Goal: Information Seeking & Learning: Learn about a topic

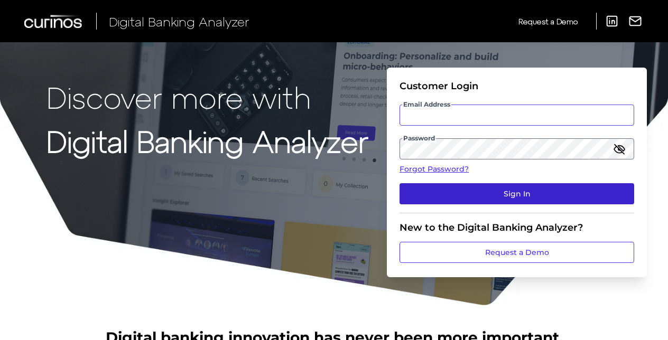
type input "adam.lifshack@curinos.com"
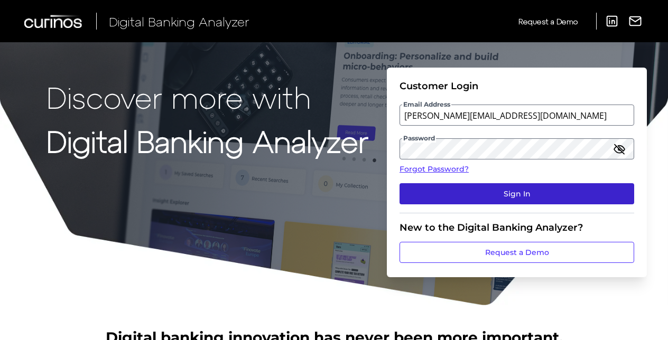
click at [430, 186] on button "Sign In" at bounding box center [517, 193] width 235 height 21
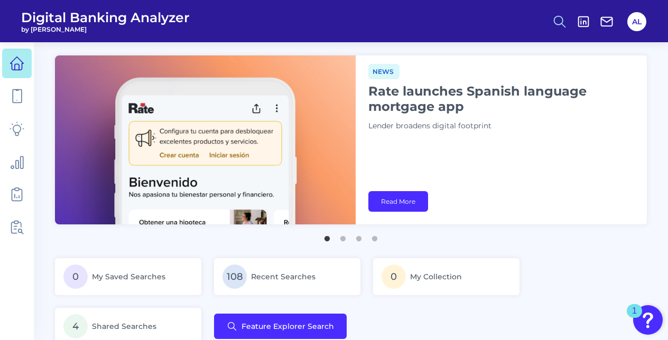
click at [559, 26] on icon at bounding box center [559, 21] width 15 height 15
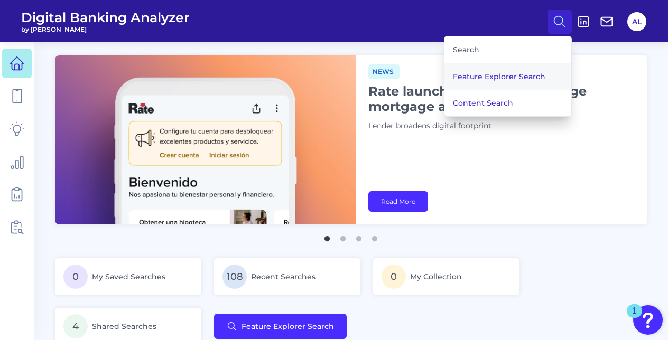
click at [496, 79] on button "Feature Explorer Search" at bounding box center [507, 76] width 127 height 26
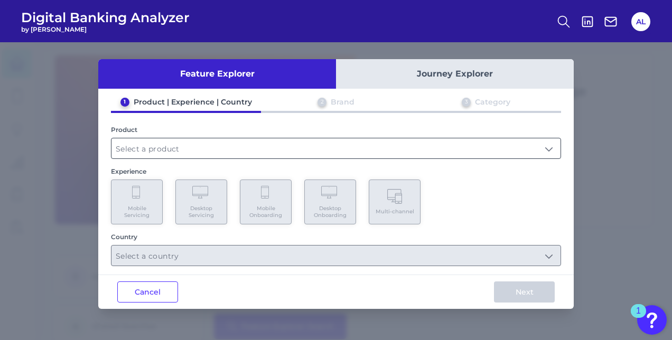
click at [262, 150] on input "text" at bounding box center [336, 148] width 449 height 20
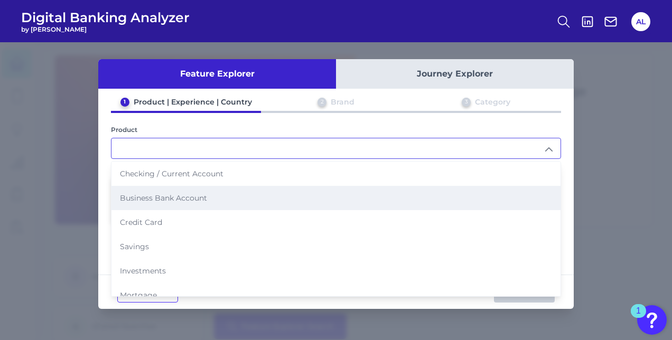
click at [210, 188] on li "Business Bank Account" at bounding box center [336, 198] width 449 height 24
type input "Business Bank Account"
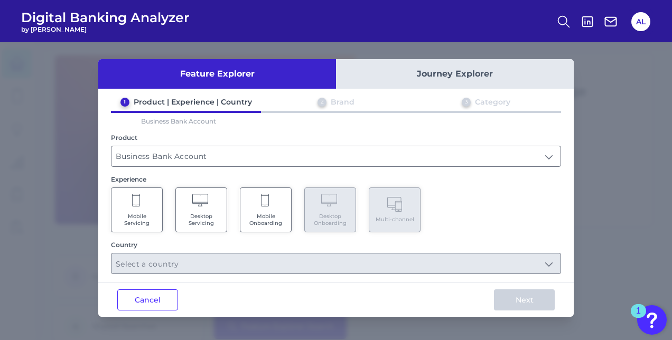
click at [257, 200] on Onboarding "Mobile Onboarding" at bounding box center [266, 210] width 52 height 45
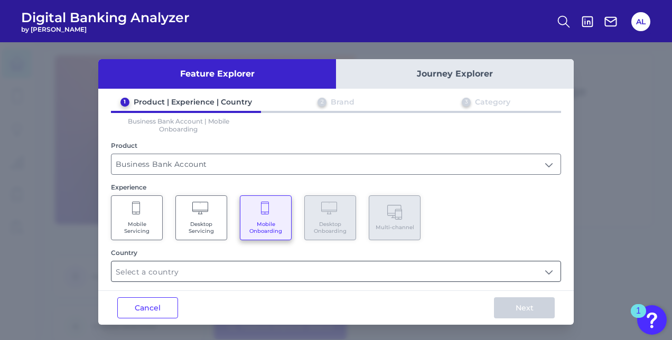
click at [264, 265] on input "text" at bounding box center [336, 272] width 449 height 20
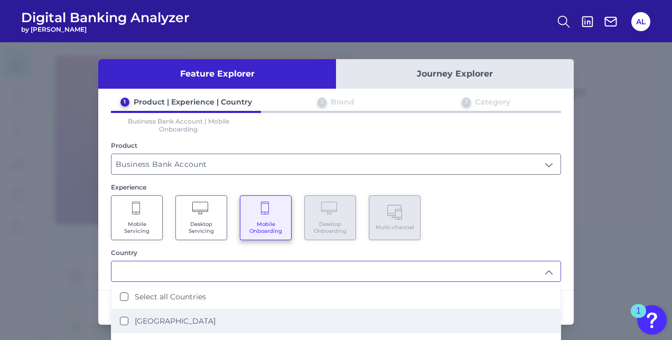
click at [181, 317] on label "[GEOGRAPHIC_DATA]" at bounding box center [175, 322] width 81 height 10
type input "[GEOGRAPHIC_DATA]"
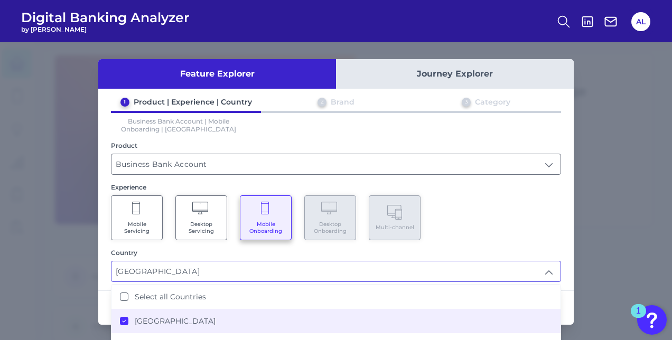
click at [547, 210] on div "Mobile Servicing Desktop Servicing Mobile Onboarding Desktop Onboarding Multi-c…" at bounding box center [336, 218] width 450 height 45
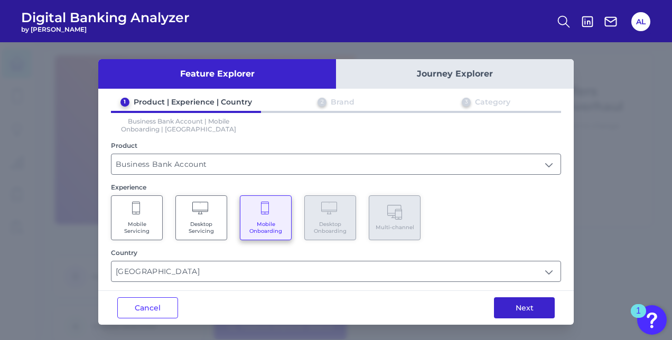
click at [524, 303] on button "Next" at bounding box center [524, 308] width 61 height 21
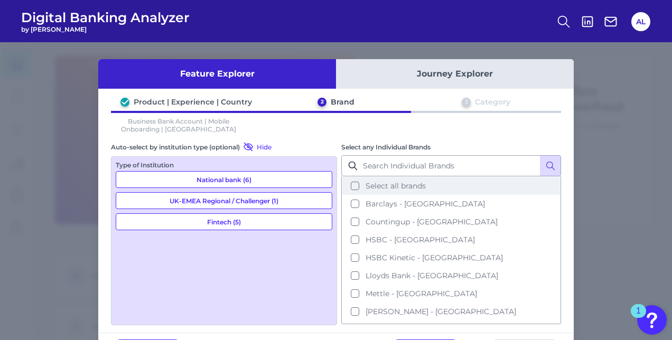
click at [350, 187] on button "Select all brands" at bounding box center [451, 186] width 218 height 18
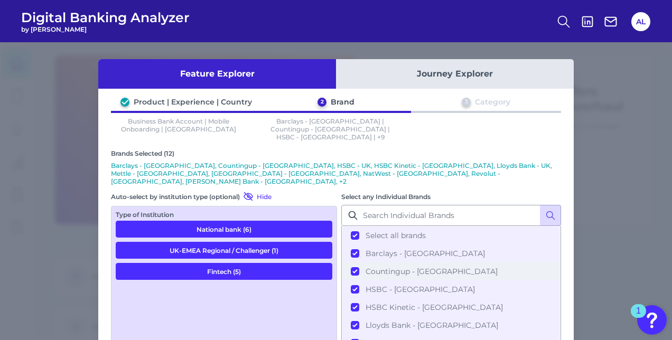
click at [353, 263] on button "Countingup - [GEOGRAPHIC_DATA]" at bounding box center [451, 272] width 218 height 18
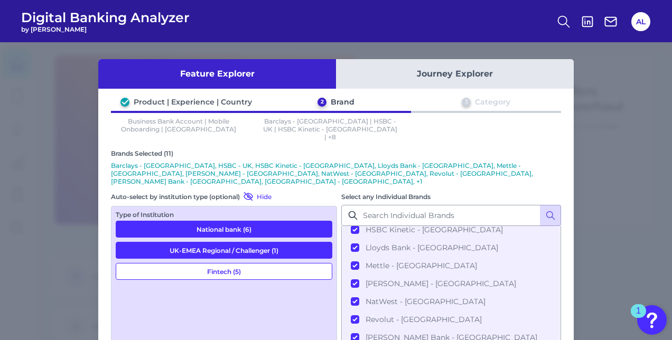
scroll to position [77, 0]
click at [352, 311] on button "Revolut - [GEOGRAPHIC_DATA]" at bounding box center [451, 320] width 218 height 18
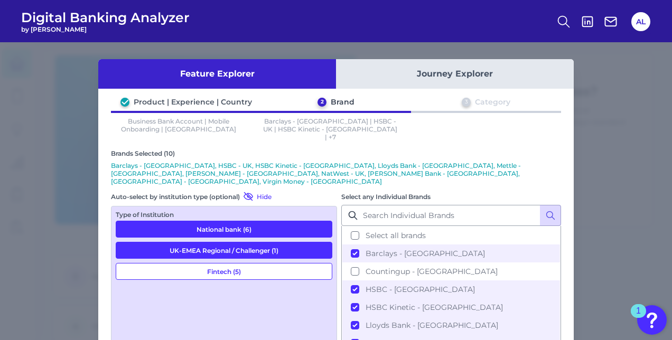
scroll to position [76, 0]
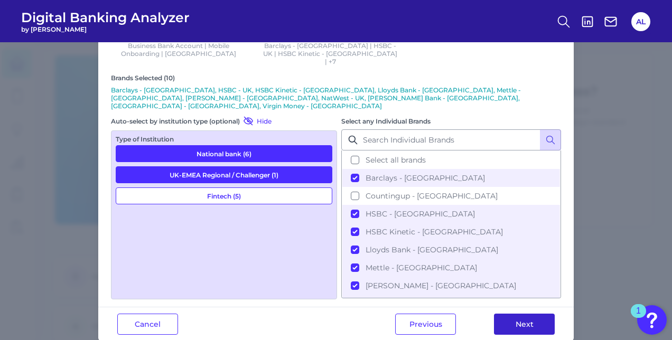
click at [514, 314] on button "Next" at bounding box center [524, 324] width 61 height 21
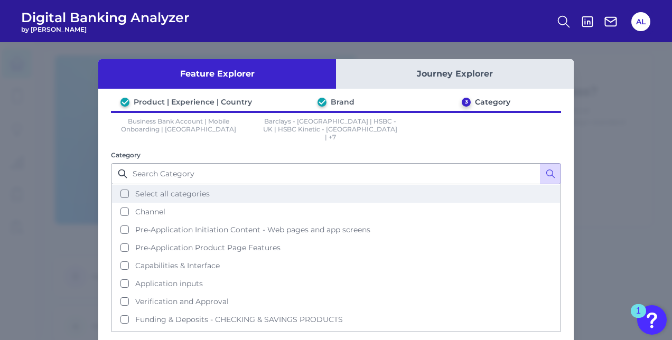
click at [126, 186] on button "Select all categories" at bounding box center [336, 194] width 448 height 18
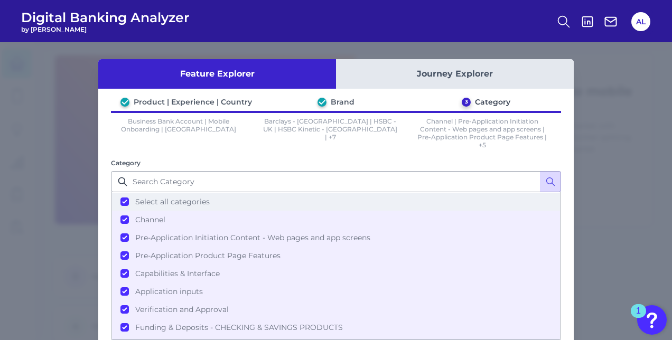
click at [122, 201] on button "Select all categories" at bounding box center [336, 202] width 448 height 18
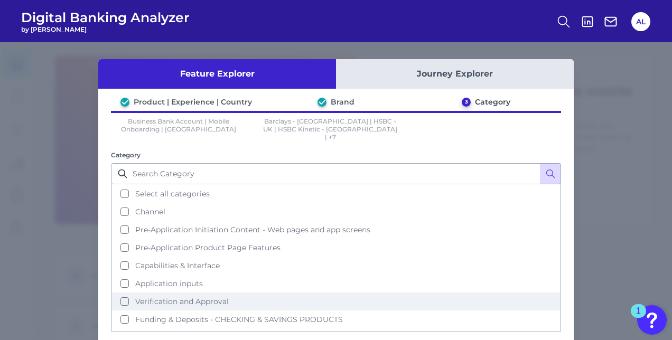
click at [119, 293] on button "Verification and Approval" at bounding box center [336, 302] width 448 height 18
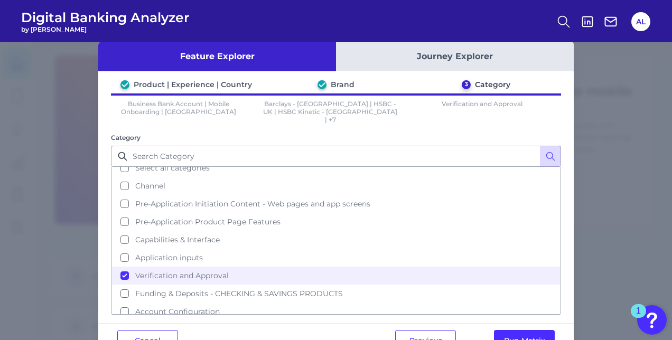
scroll to position [18, 0]
click at [506, 330] on button "Run Matrix" at bounding box center [524, 340] width 61 height 21
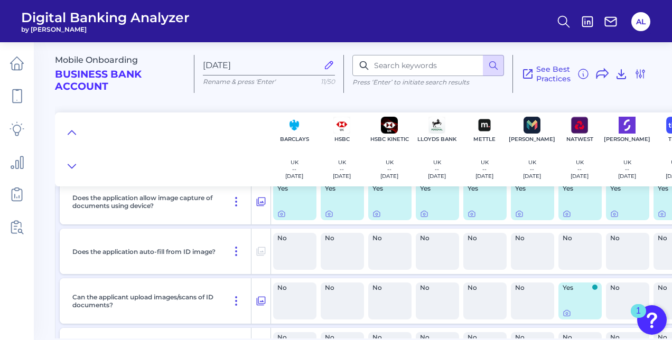
scroll to position [178, 0]
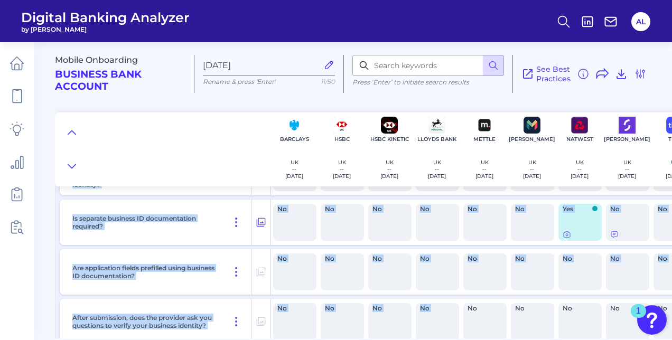
drag, startPoint x: 409, startPoint y: 334, endPoint x: 468, endPoint y: 332, distance: 59.2
click at [468, 332] on div "Is applicant required to submit an ID document? Yes Yes Yes Yes Yes Yes Yes Yes…" at bounding box center [403, 99] width 696 height 702
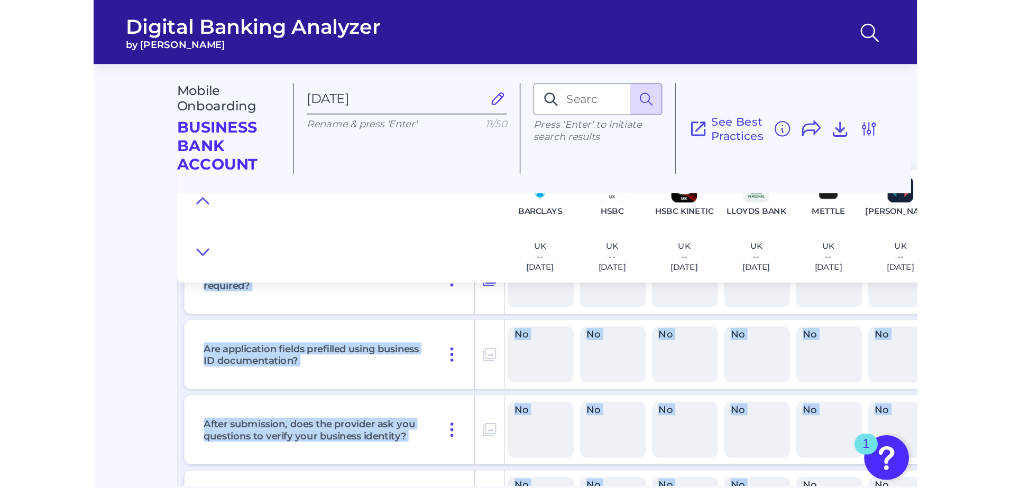
scroll to position [541, 0]
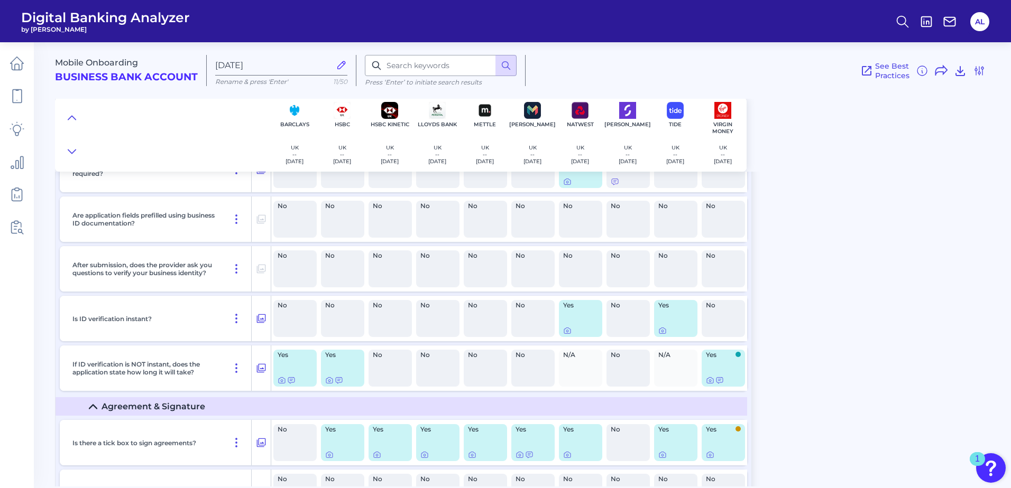
click at [672, 325] on div "Mobile Onboarding Business Bank Account [DATE][FINANCIAL_ID] Rename & press 'En…" at bounding box center [533, 260] width 956 height 452
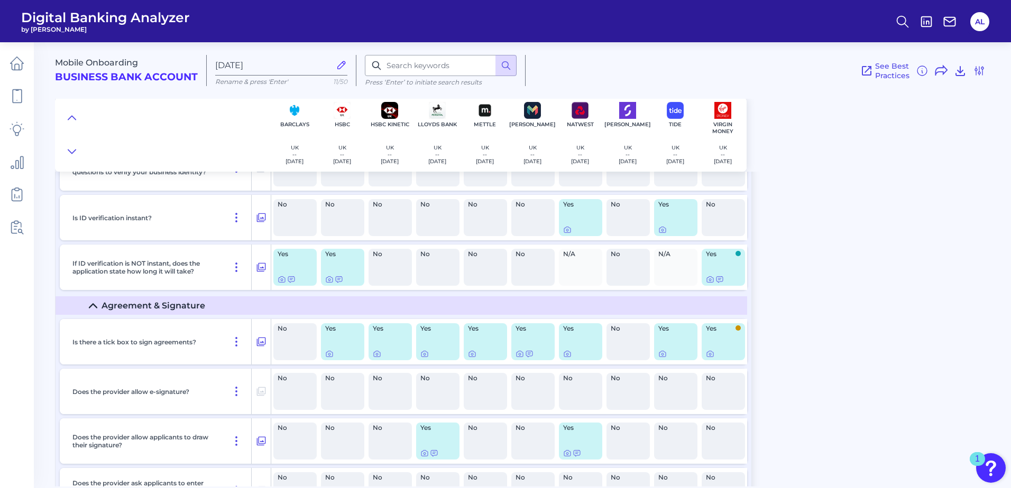
scroll to position [641, 0]
click at [92, 306] on icon at bounding box center [93, 306] width 8 height 8
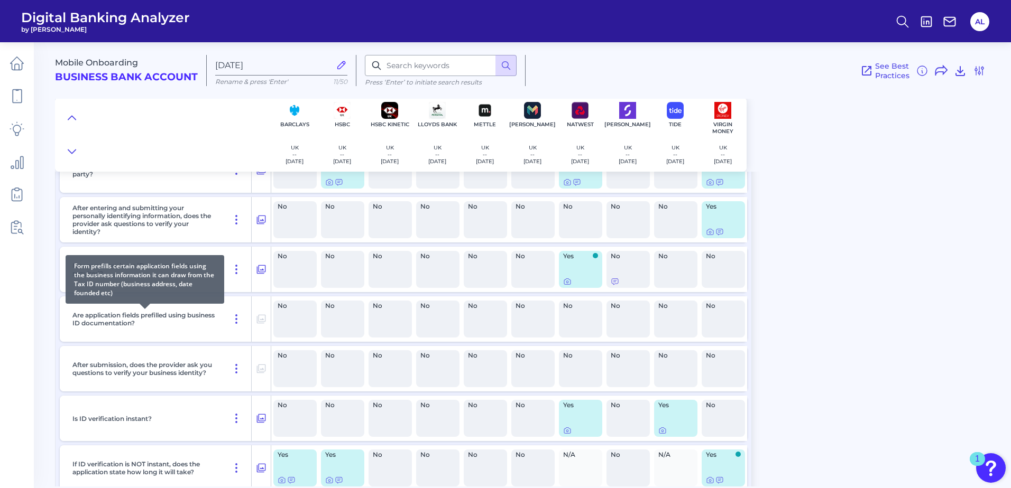
scroll to position [440, 0]
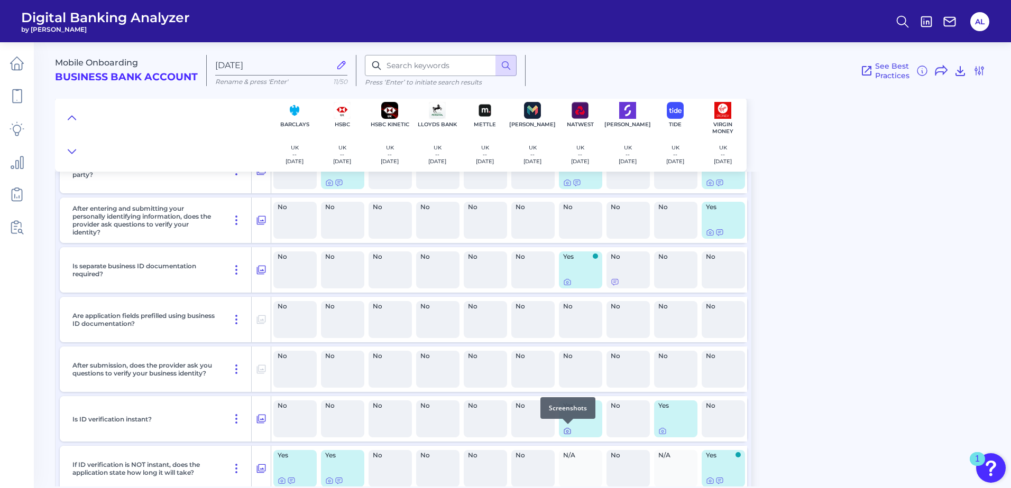
click at [563, 340] on icon at bounding box center [567, 431] width 8 height 8
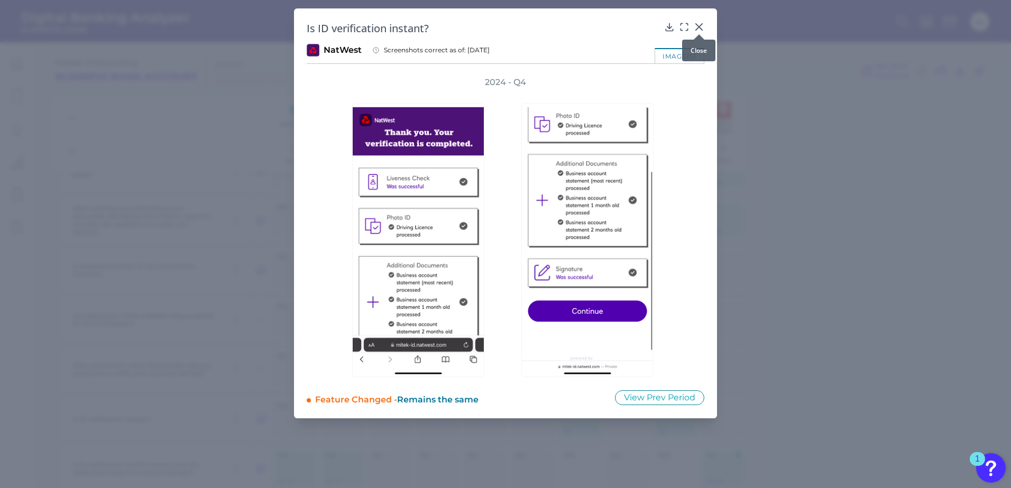
click at [672, 25] on icon at bounding box center [698, 27] width 11 height 11
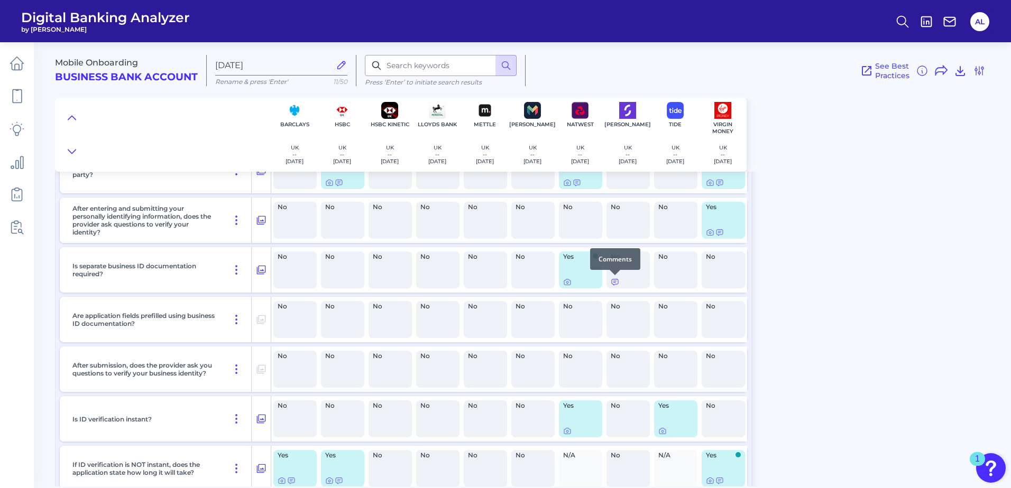
click at [617, 282] on icon at bounding box center [614, 282] width 8 height 8
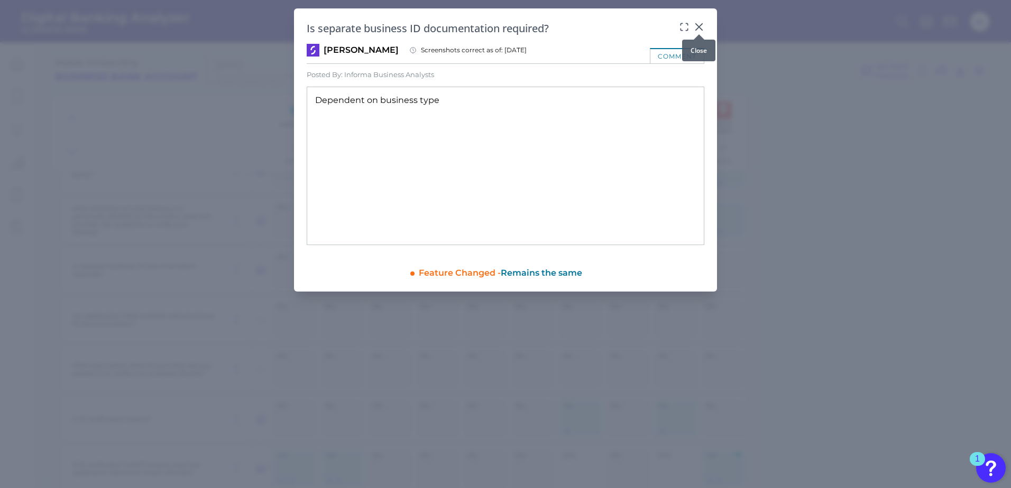
click at [672, 27] on icon at bounding box center [698, 27] width 11 height 11
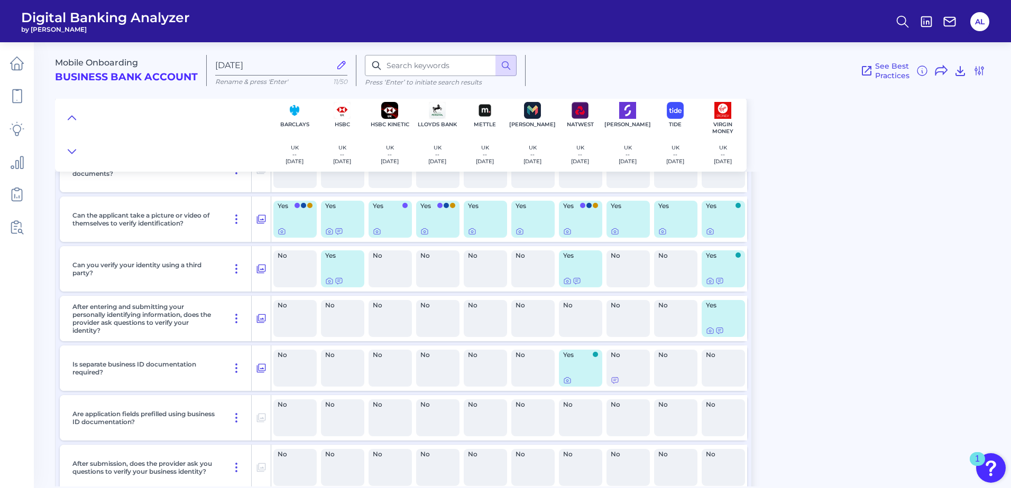
scroll to position [341, 0]
click at [574, 282] on icon at bounding box center [576, 281] width 8 height 8
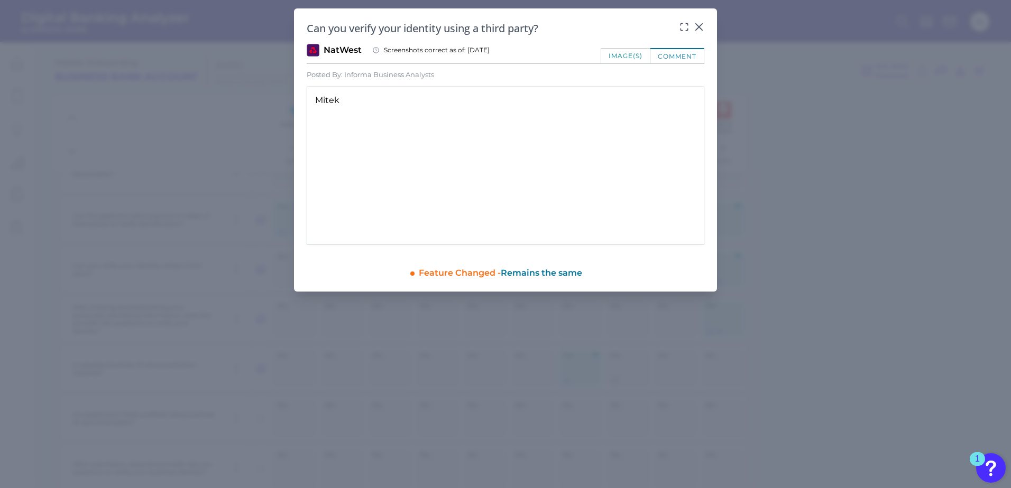
click at [613, 58] on div "image(s)" at bounding box center [625, 55] width 50 height 15
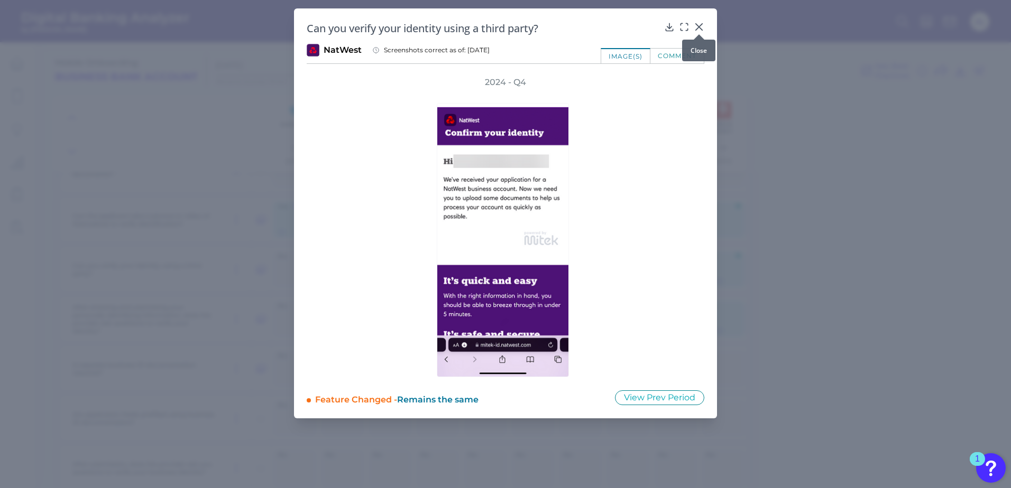
click at [672, 24] on icon at bounding box center [699, 27] width 6 height 6
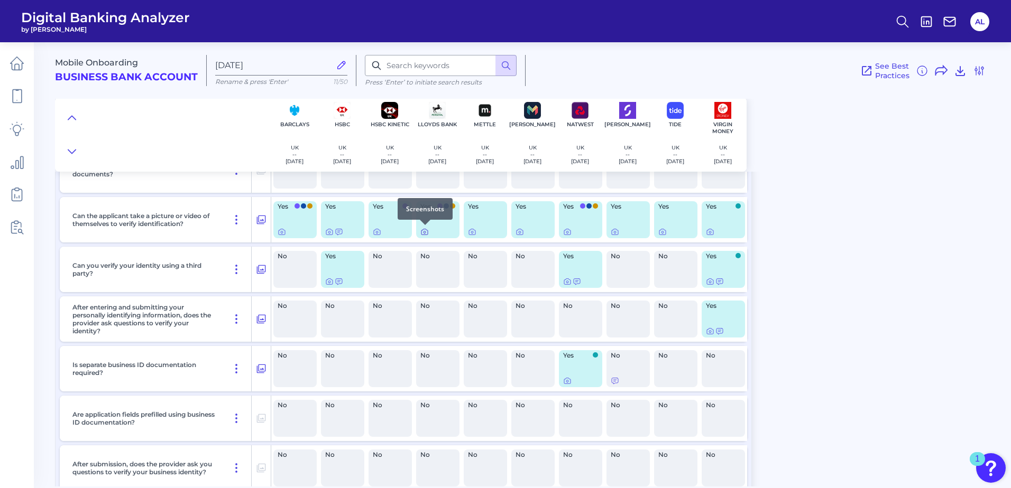
click at [426, 233] on icon at bounding box center [424, 232] width 8 height 8
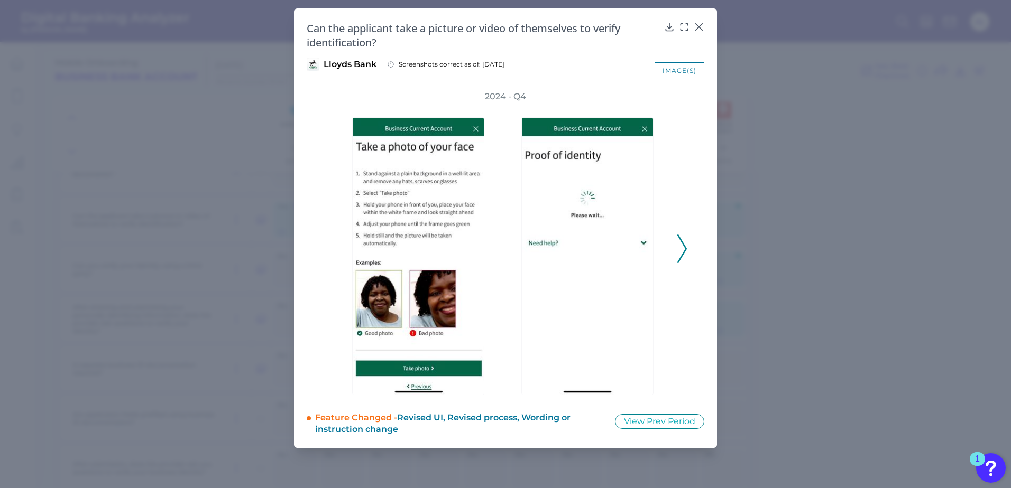
click at [672, 257] on icon at bounding box center [682, 249] width 10 height 29
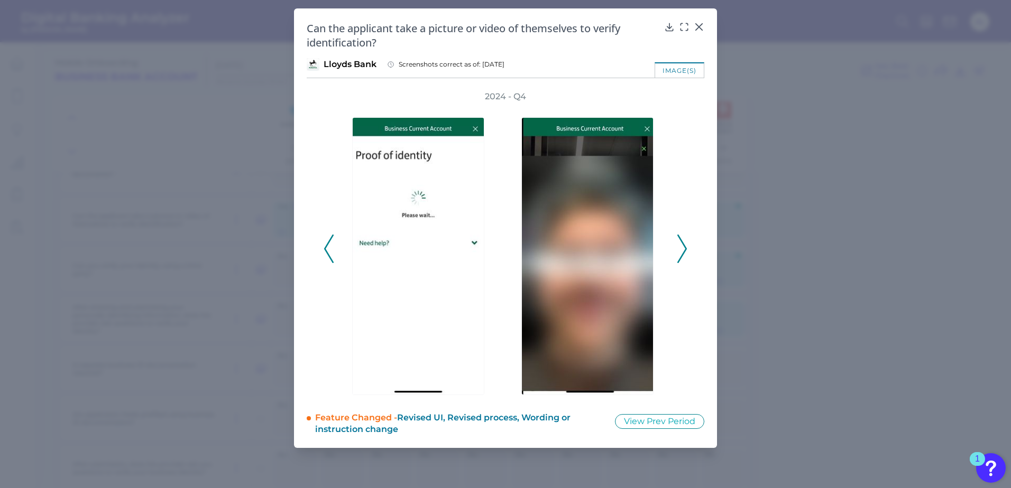
click at [672, 247] on icon at bounding box center [682, 249] width 10 height 29
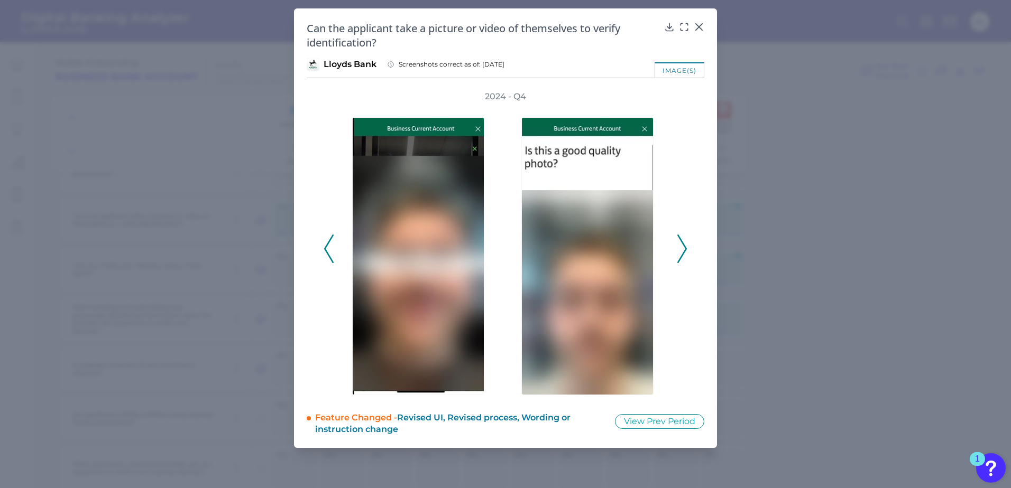
click at [672, 246] on polyline at bounding box center [682, 248] width 8 height 27
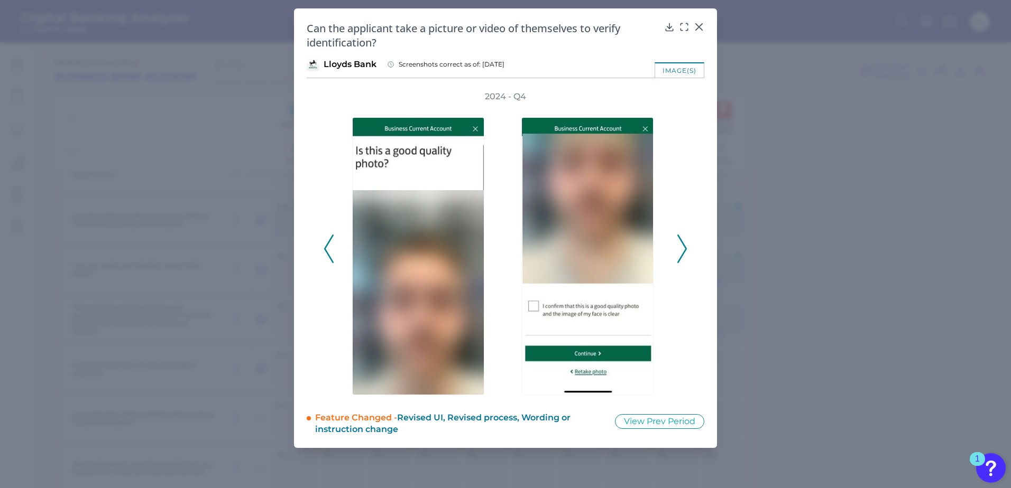
click at [672, 246] on polyline at bounding box center [682, 248] width 8 height 27
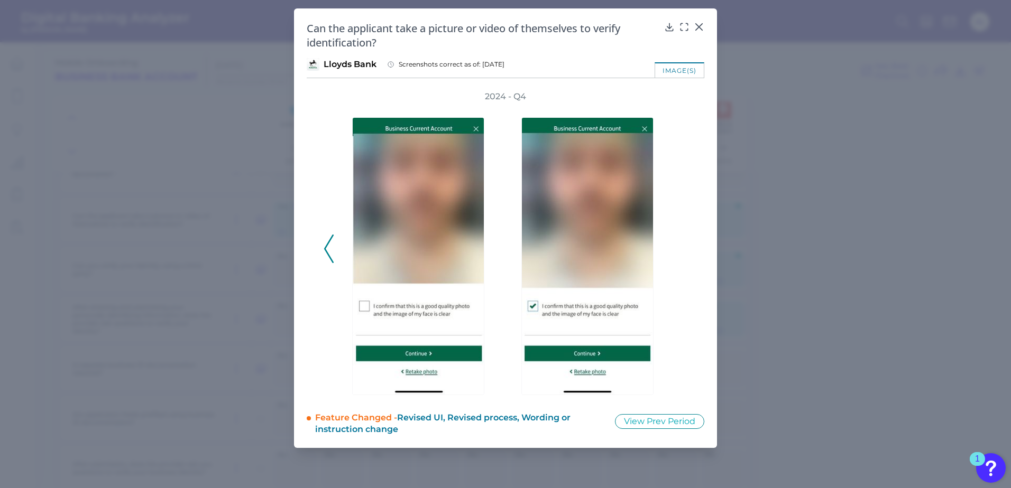
click at [672, 246] on div "2024 - Q4" at bounding box center [505, 243] width 364 height 304
